Goal: Navigation & Orientation: Find specific page/section

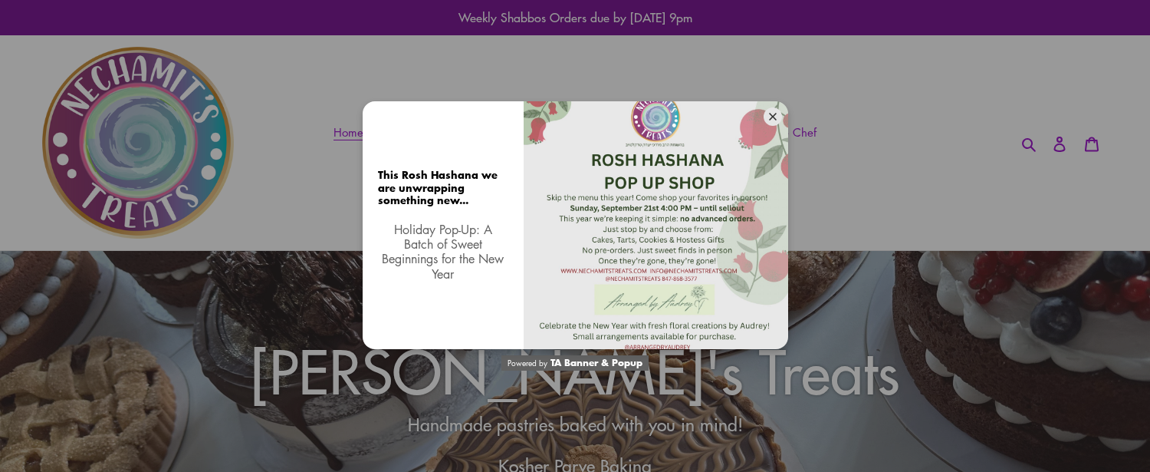
click at [770, 117] on icon at bounding box center [773, 117] width 8 height 8
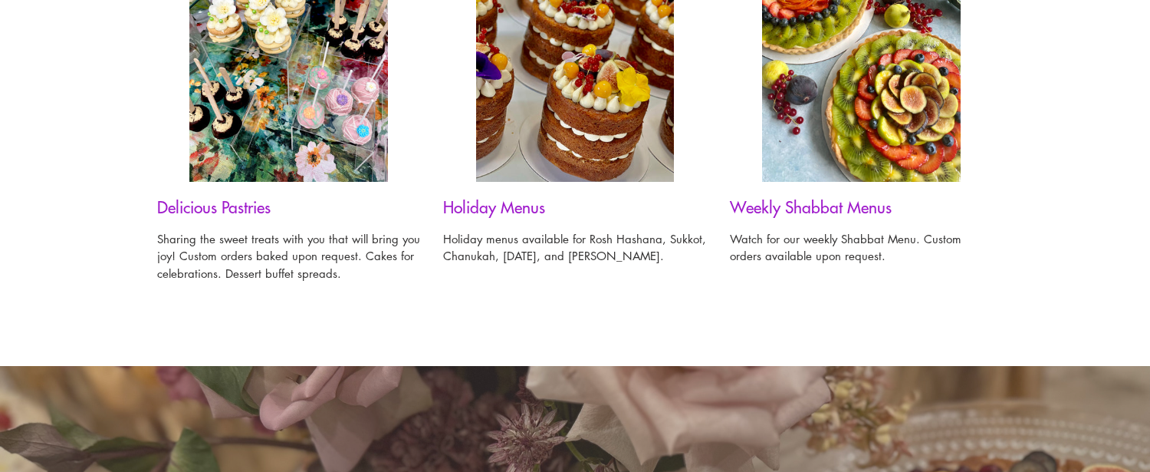
scroll to position [1265, 0]
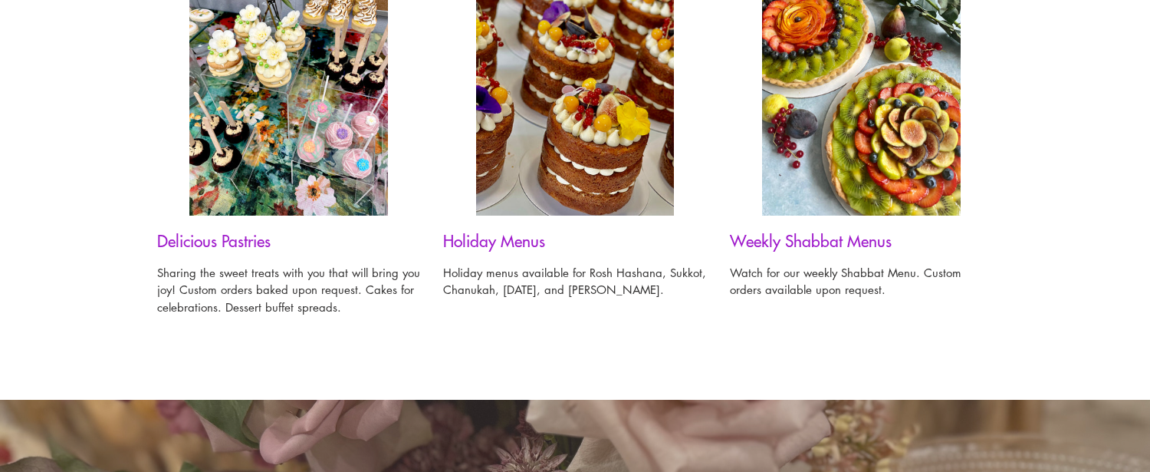
click at [239, 244] on h3 "Delicious Pastries" at bounding box center [288, 240] width 263 height 19
click at [295, 169] on img at bounding box center [288, 83] width 199 height 265
click at [202, 235] on h3 "Delicious Pastries" at bounding box center [288, 240] width 263 height 19
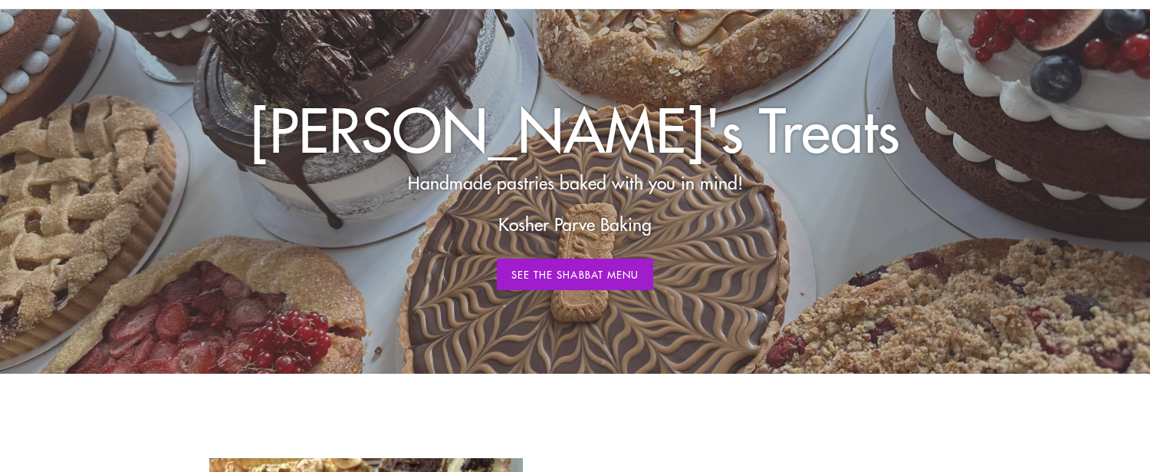
scroll to position [0, 0]
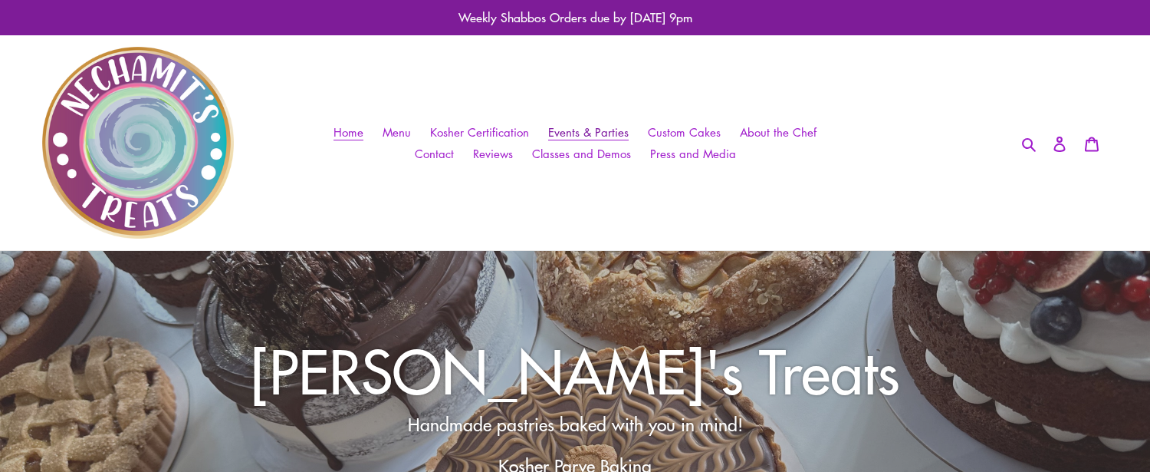
click at [568, 133] on span "Events & Parties" at bounding box center [588, 132] width 81 height 16
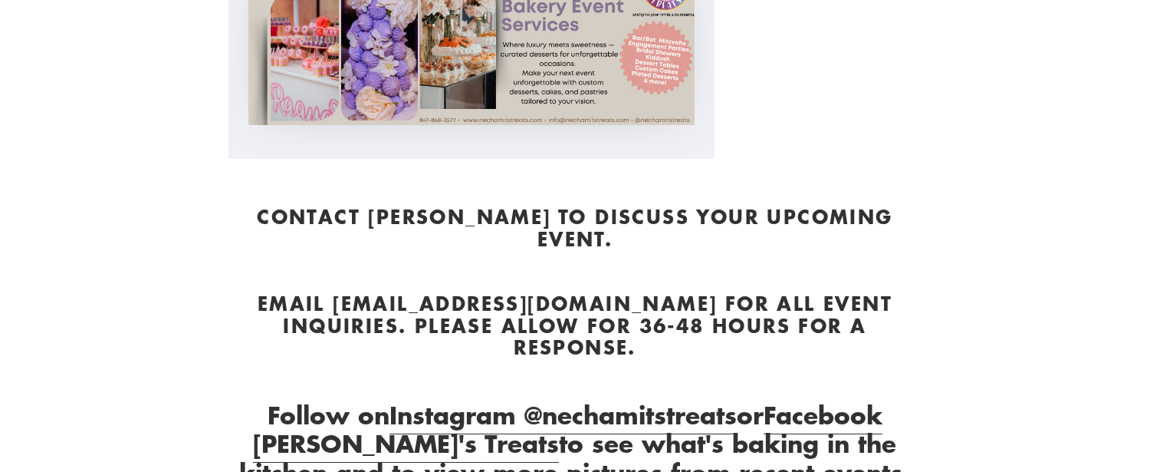
scroll to position [465, 0]
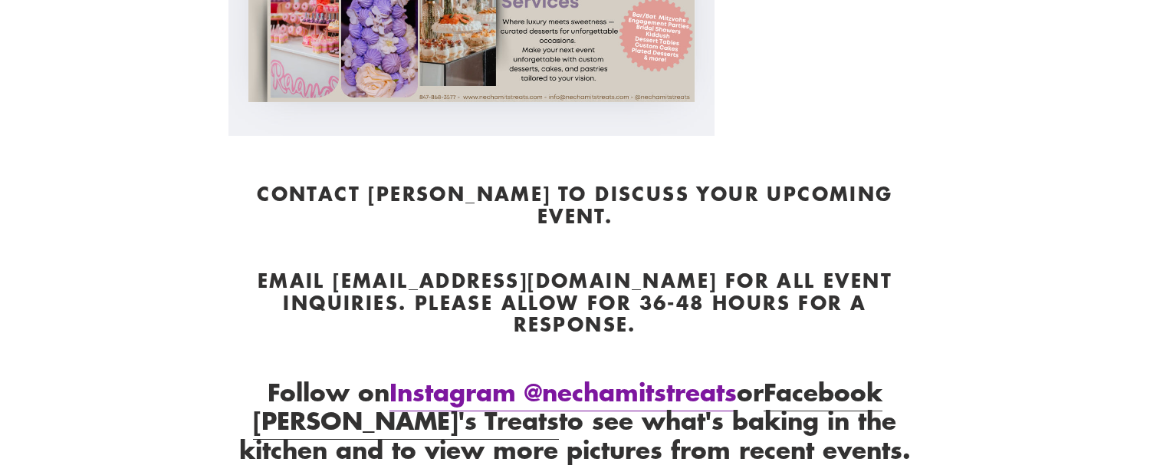
click at [552, 373] on link "Instagram @nechamitstreats" at bounding box center [563, 392] width 347 height 38
